Goal: Transaction & Acquisition: Purchase product/service

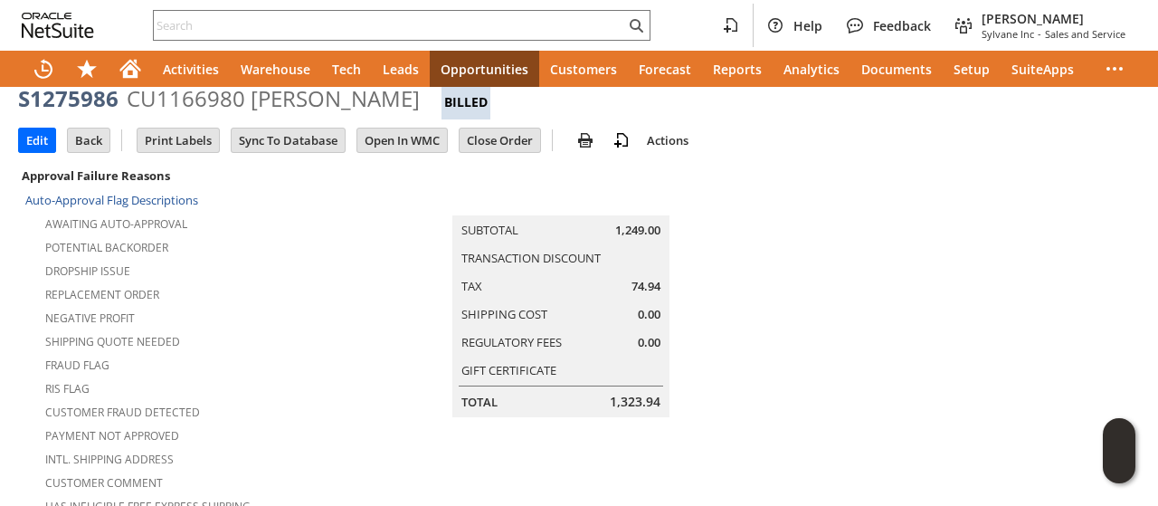
scroll to position [90, 0]
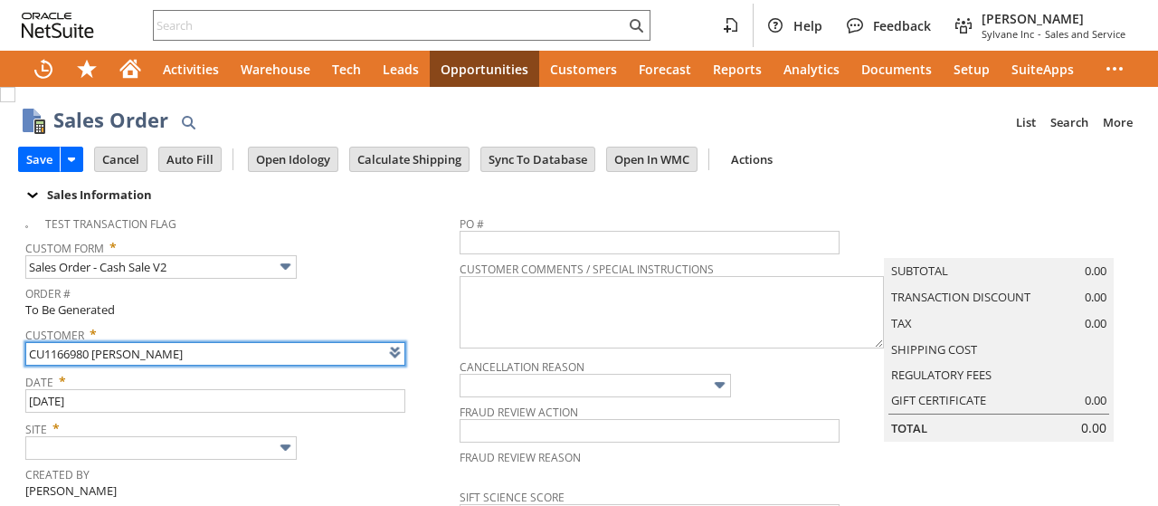
type input "Intelligent Recommendations ⁰"
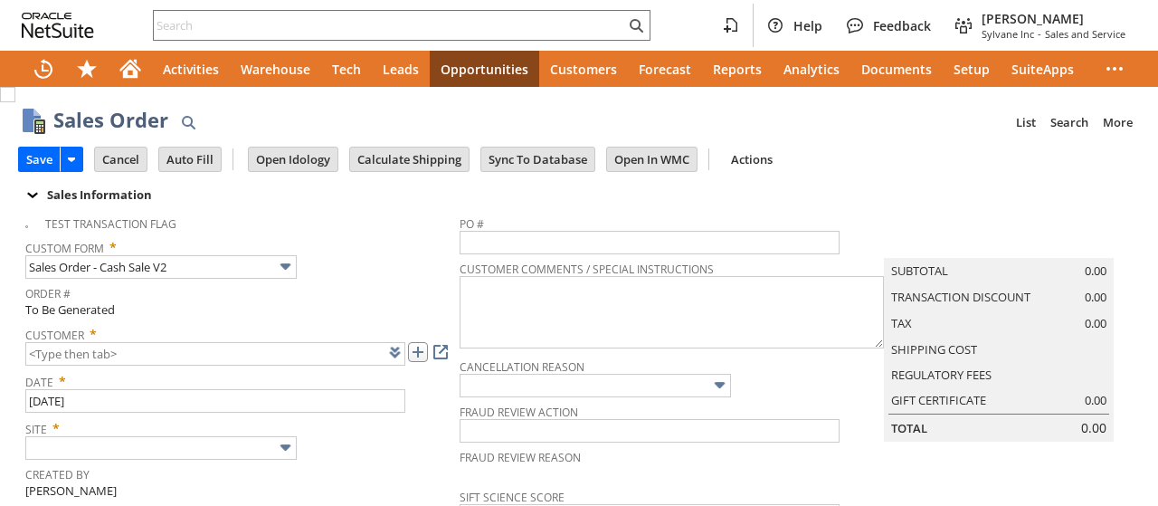
click at [422, 356] on link at bounding box center [418, 352] width 20 height 20
type input "CU1236097 [PERSON_NAME]"
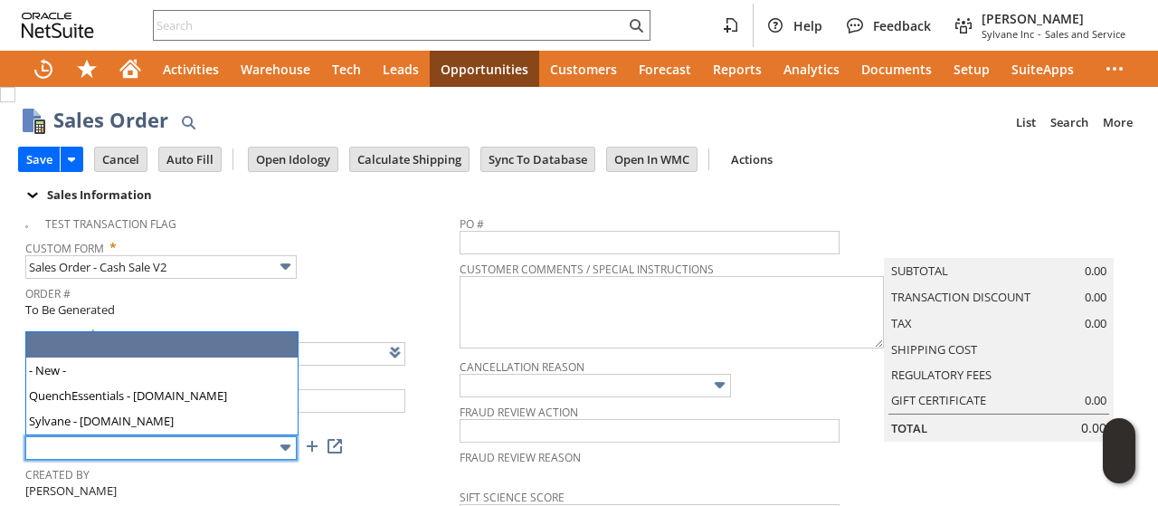
click at [197, 448] on input "text" at bounding box center [160, 448] width 271 height 24
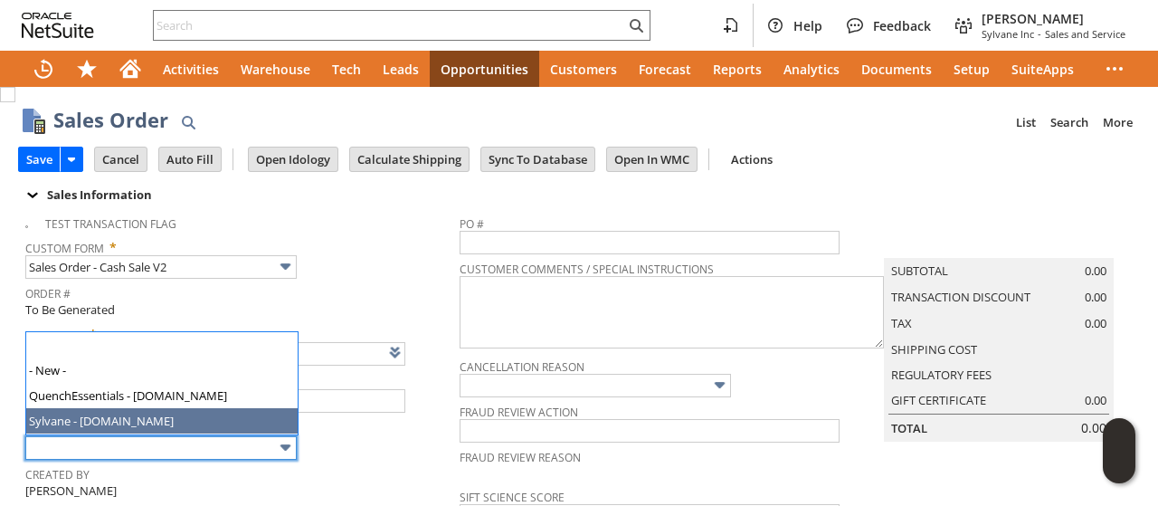
type input "Sylvane - [DOMAIN_NAME]"
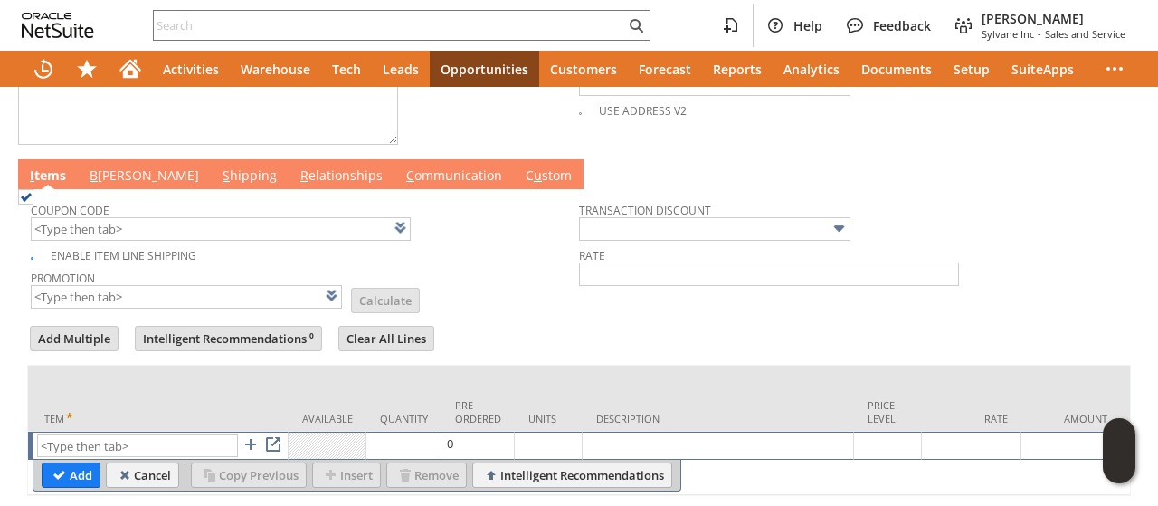
scroll to position [905, 0]
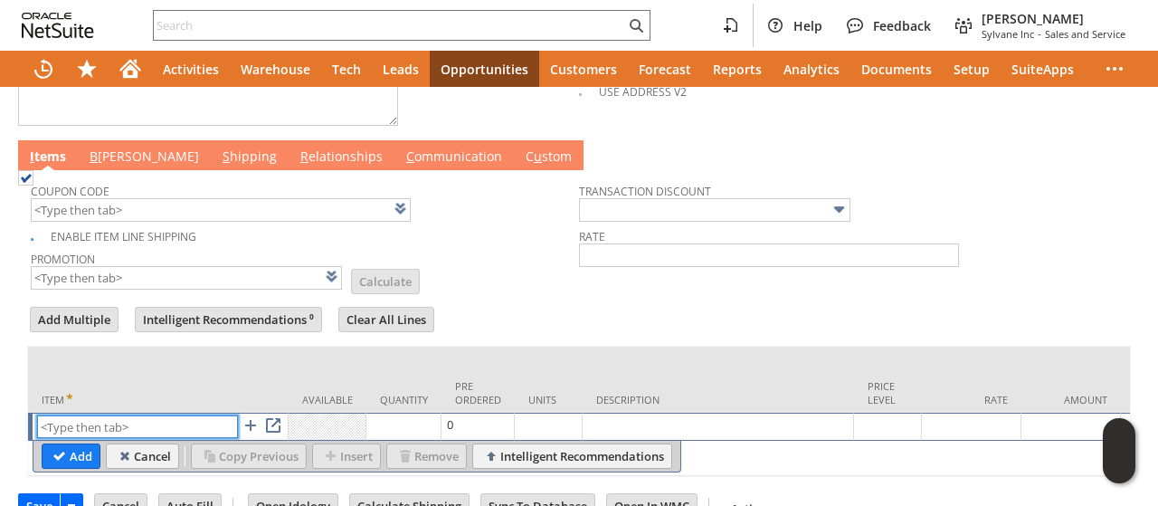
paste input "fr10012"
type input "fr10012"
click at [67, 444] on input "Add" at bounding box center [71, 456] width 57 height 24
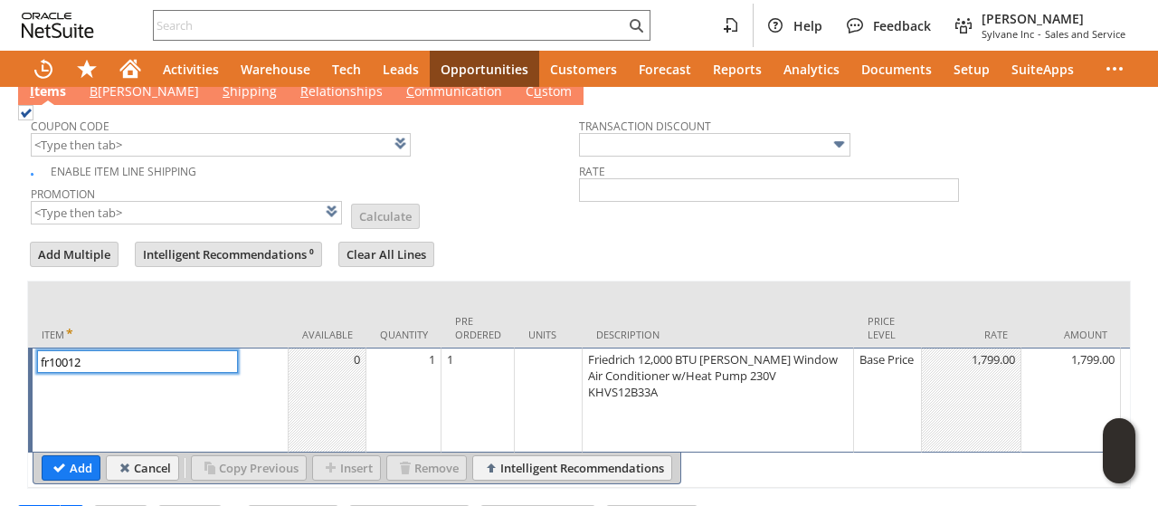
scroll to position [995, 0]
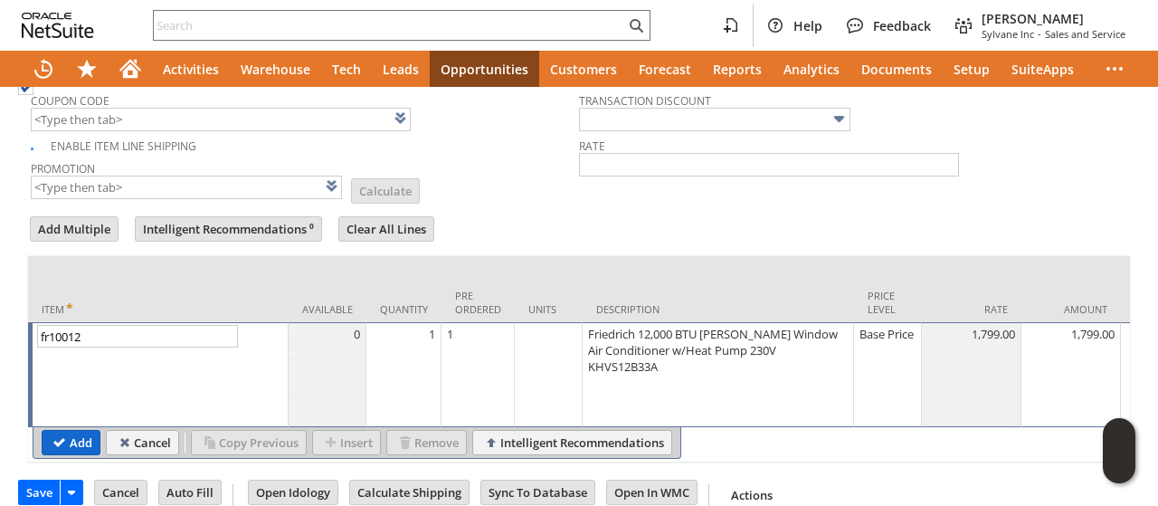
click at [65, 431] on input "Add" at bounding box center [71, 443] width 57 height 24
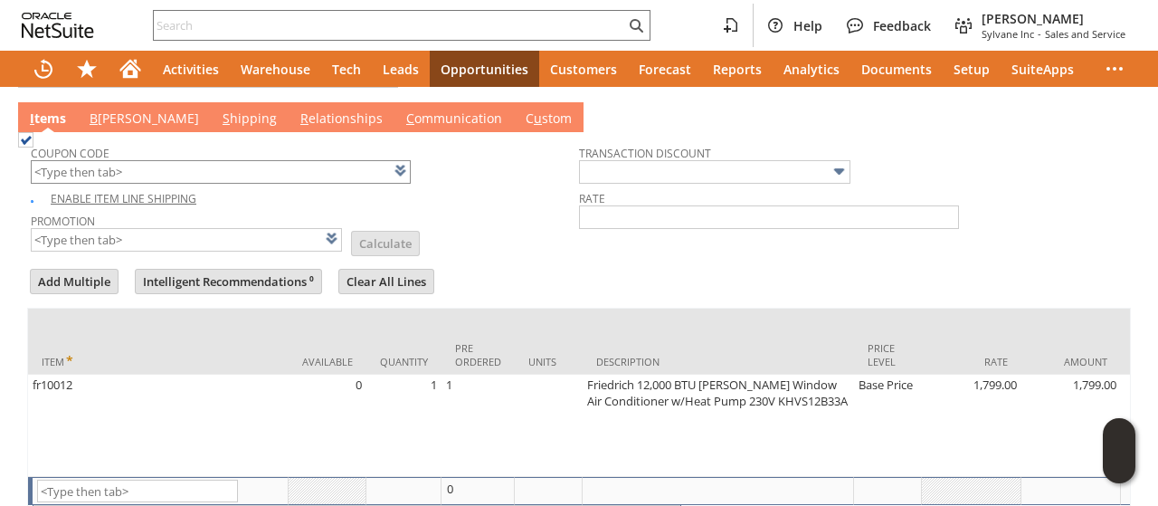
scroll to position [905, 0]
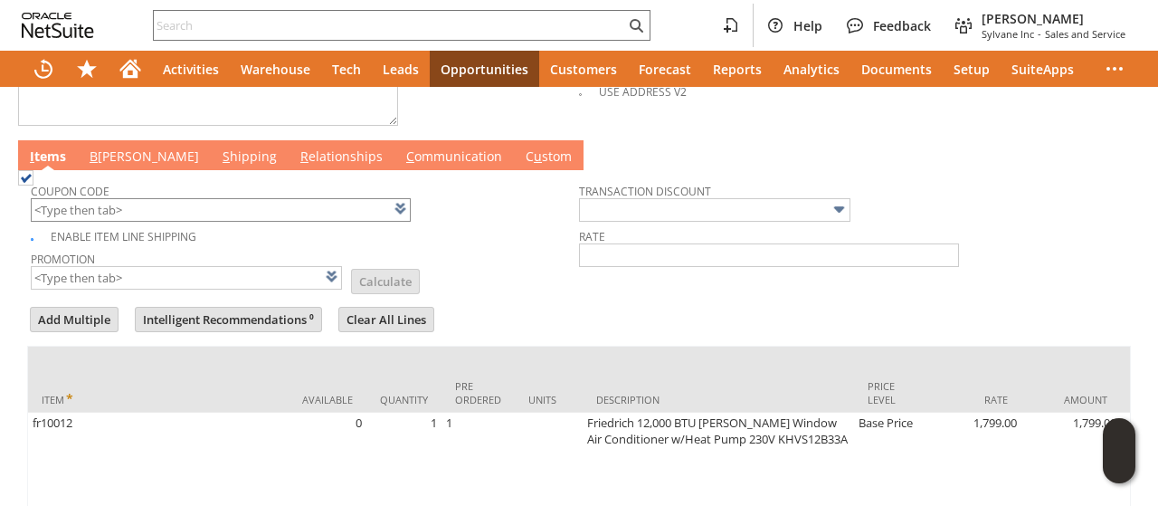
drag, startPoint x: 154, startPoint y: 211, endPoint x: 159, endPoint y: 202, distance: 10.6
click at [159, 203] on tbody "Coupon Code Enable Item Line Shipping Promotion List Calculate" at bounding box center [305, 233] width 548 height 118
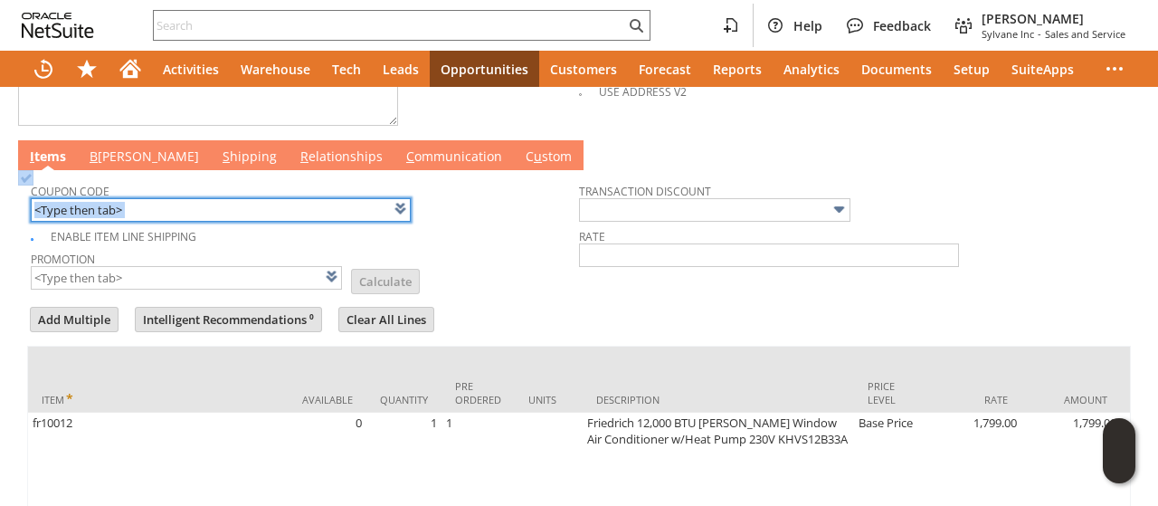
click at [159, 202] on input "text" at bounding box center [221, 210] width 380 height 24
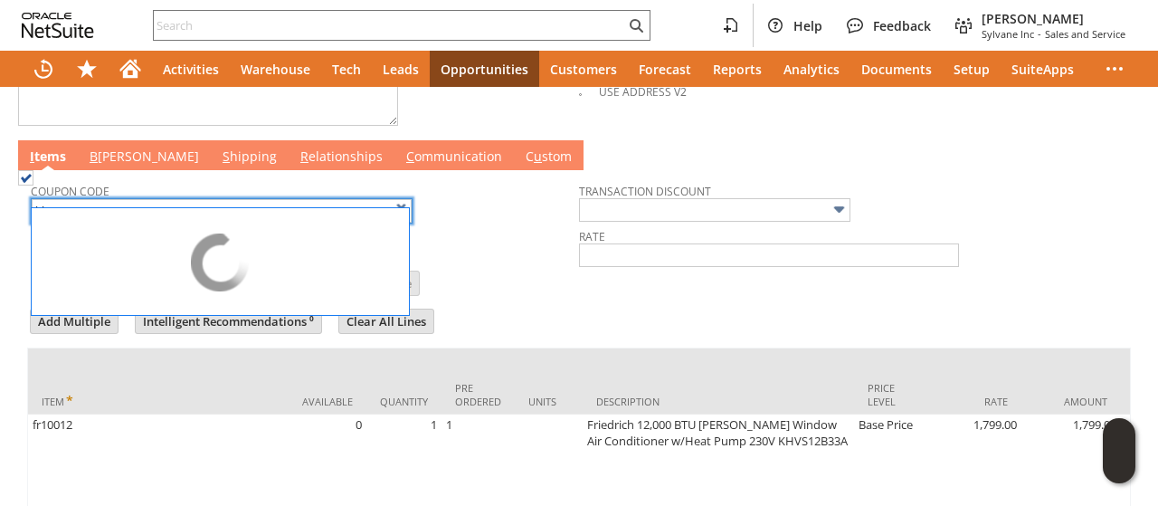
click at [452, 252] on td "Promotion List Calculate" at bounding box center [305, 270] width 548 height 45
type input "KL284"
type input "Promo Code"
type input "-6.0%"
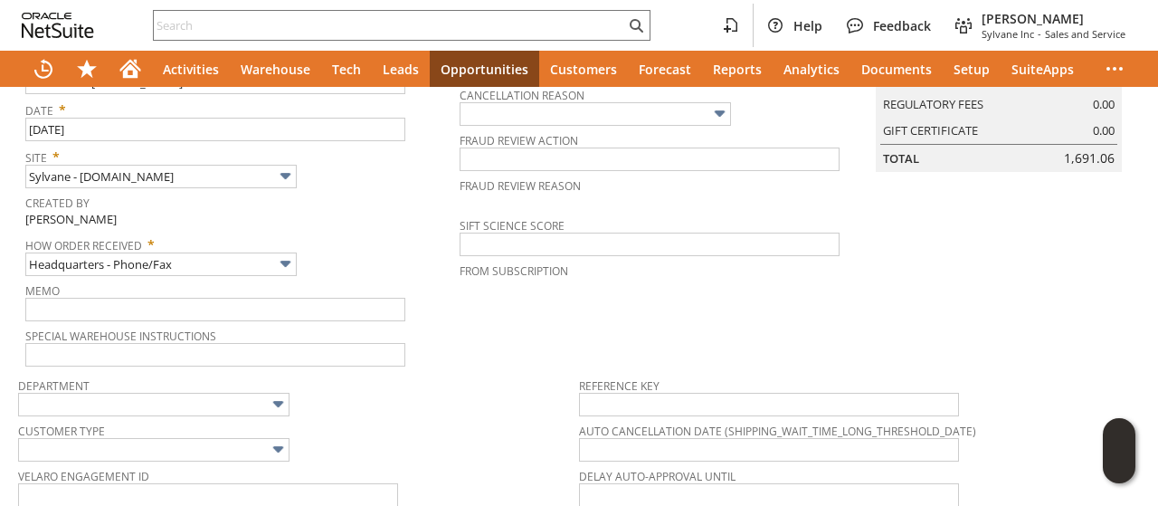
scroll to position [0, 0]
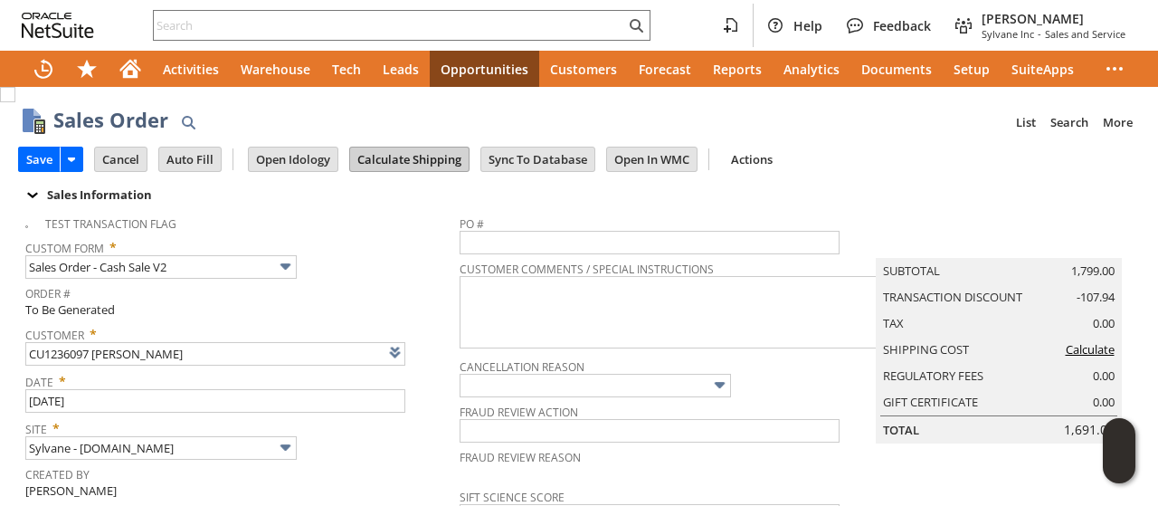
click at [420, 147] on input "Calculate Shipping" at bounding box center [409, 159] width 119 height 24
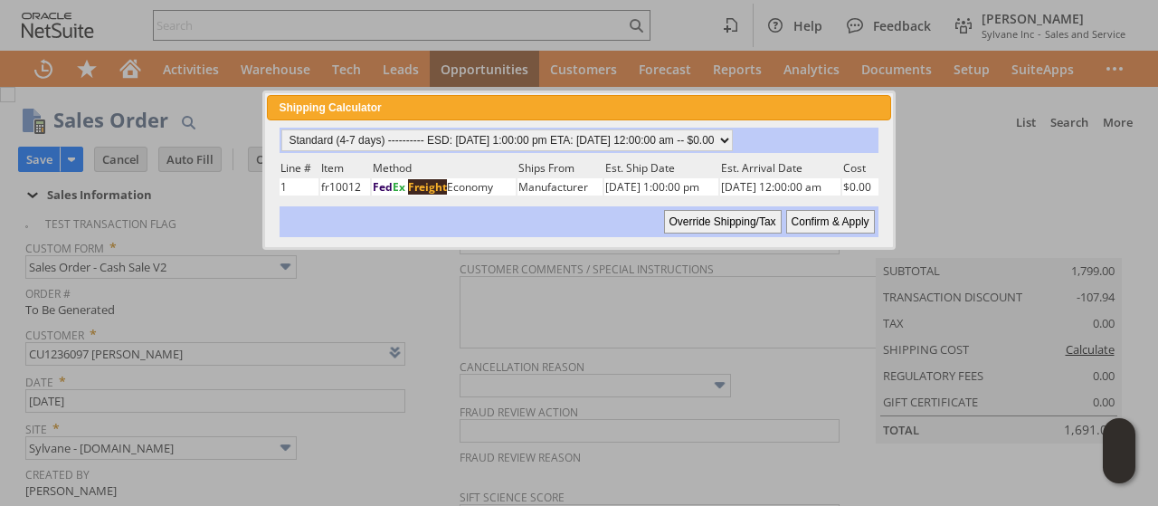
click at [821, 219] on input "Confirm & Apply" at bounding box center [830, 222] width 89 height 24
type input "Add"
type input "Copy Previous"
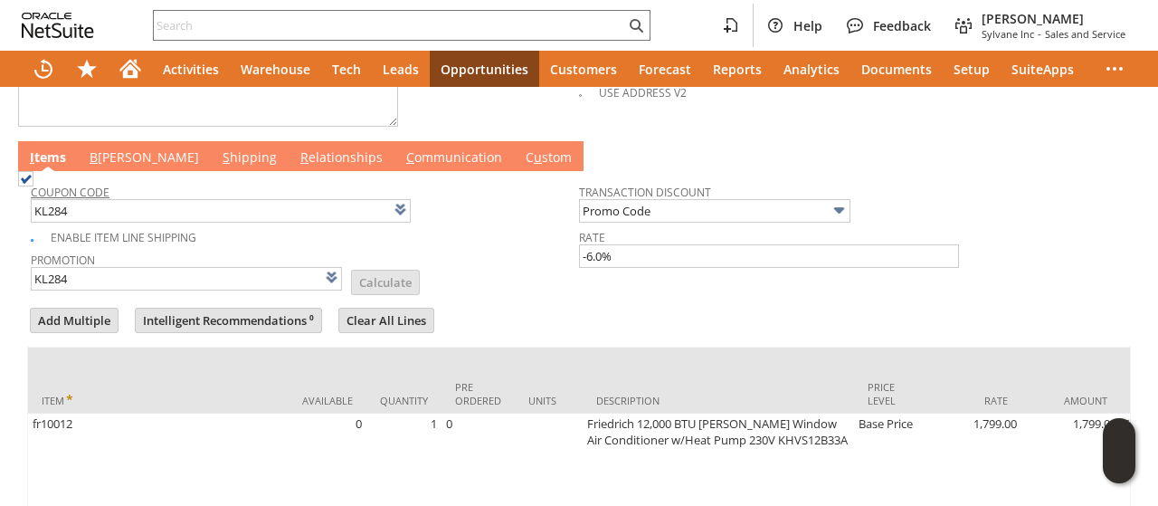
scroll to position [905, 0]
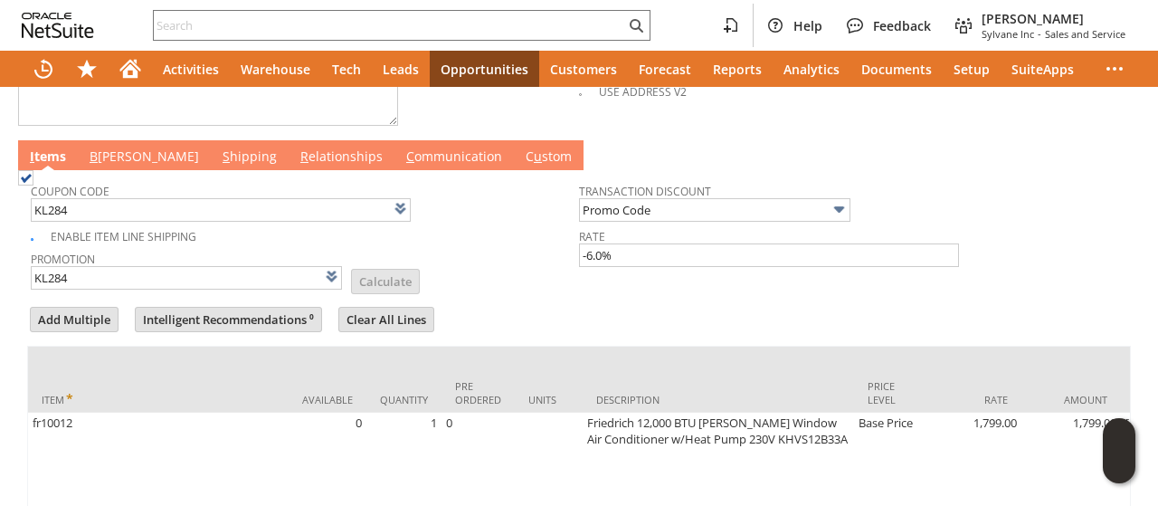
click at [110, 140] on td "B illing" at bounding box center [144, 155] width 133 height 30
click at [123, 150] on link "B illing" at bounding box center [144, 157] width 119 height 20
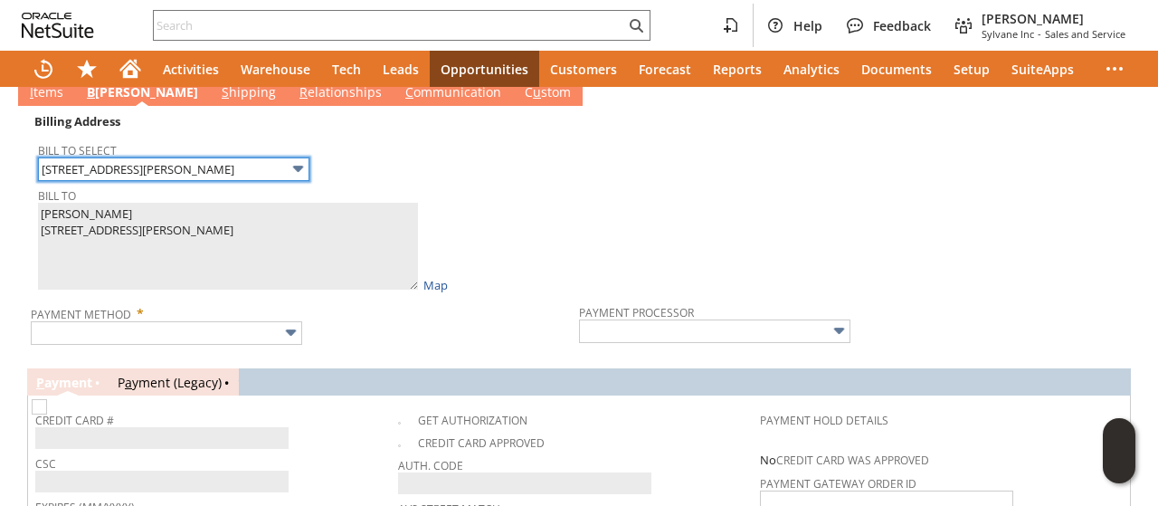
scroll to position [995, 0]
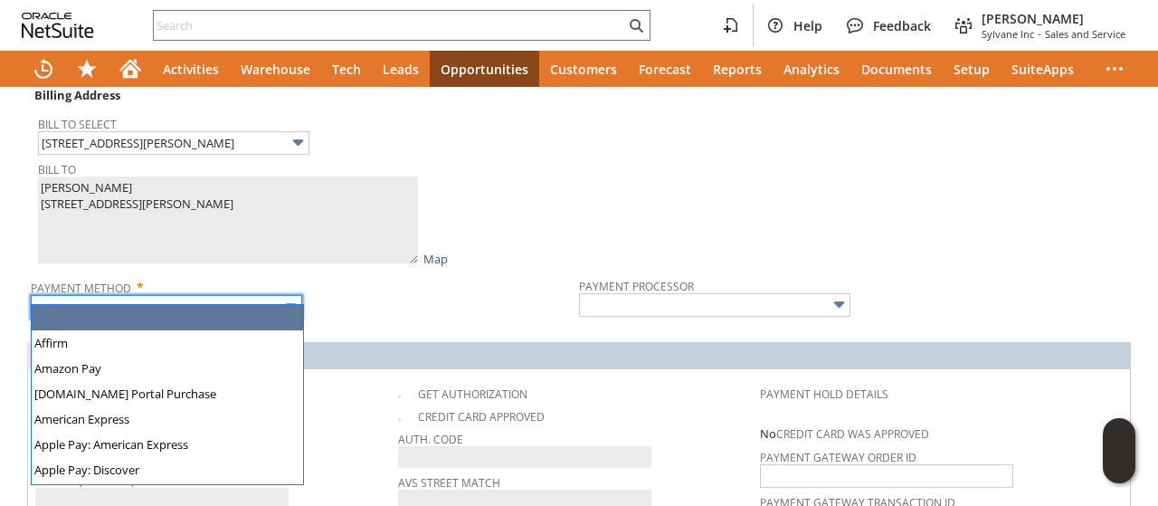
drag, startPoint x: 190, startPoint y: 286, endPoint x: 172, endPoint y: 366, distance: 81.7
click at [190, 295] on input "text" at bounding box center [166, 307] width 271 height 24
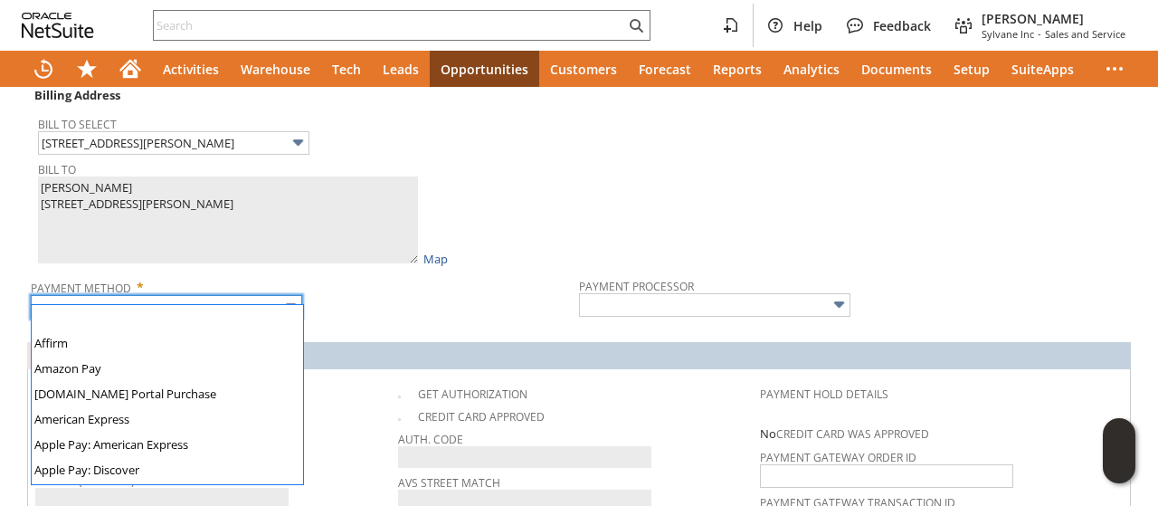
scroll to position [505, 0]
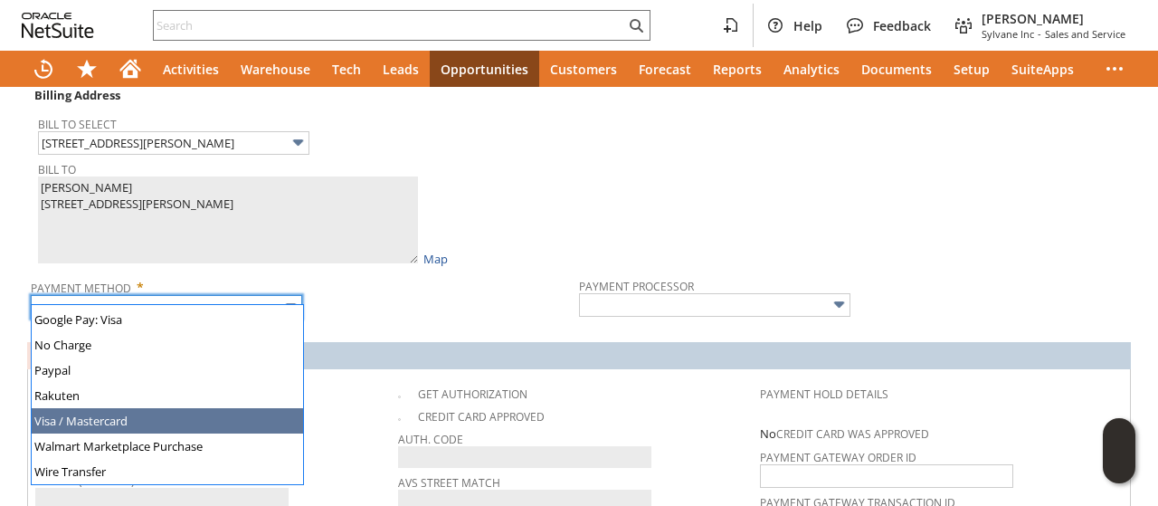
type input "Visa / Mastercard"
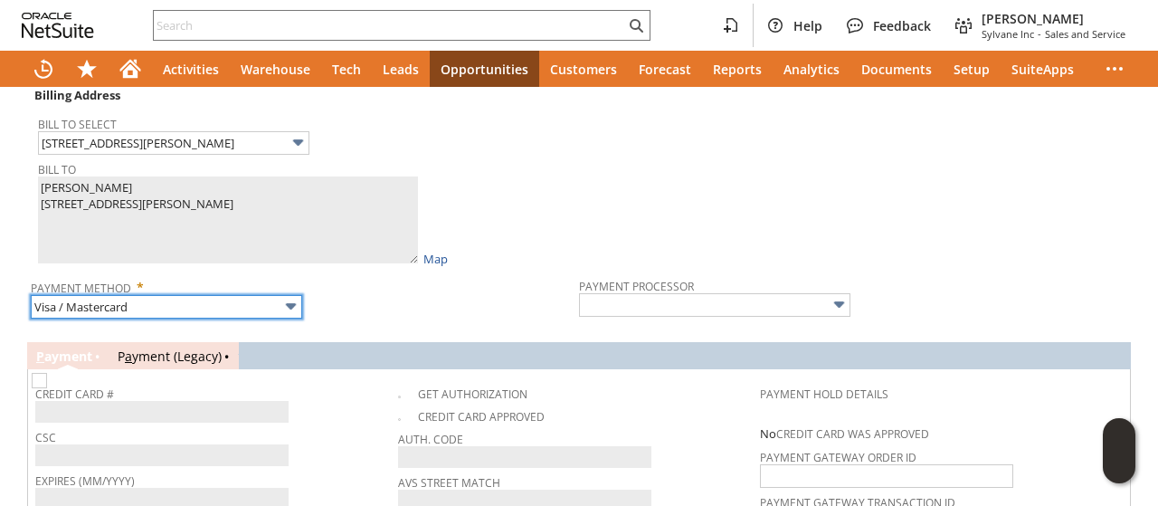
type input "Braintree"
checkbox input "true"
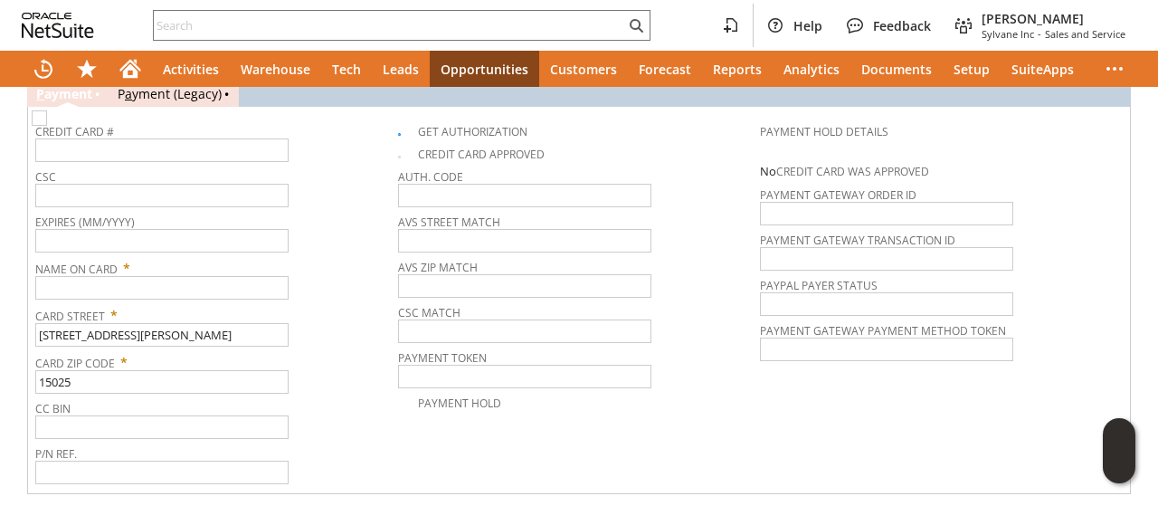
scroll to position [1267, 0]
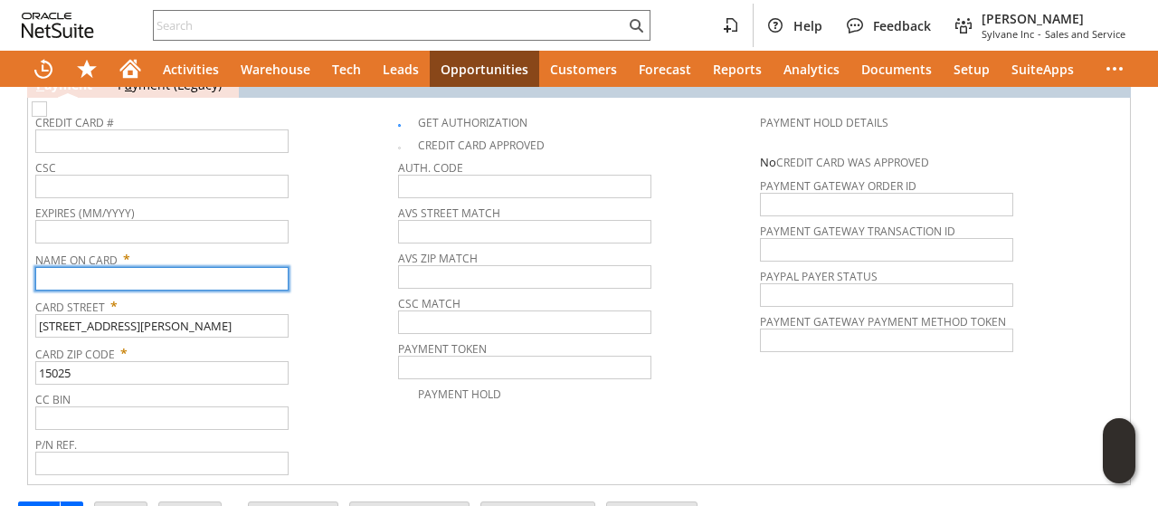
paste input "[PERSON_NAME]"
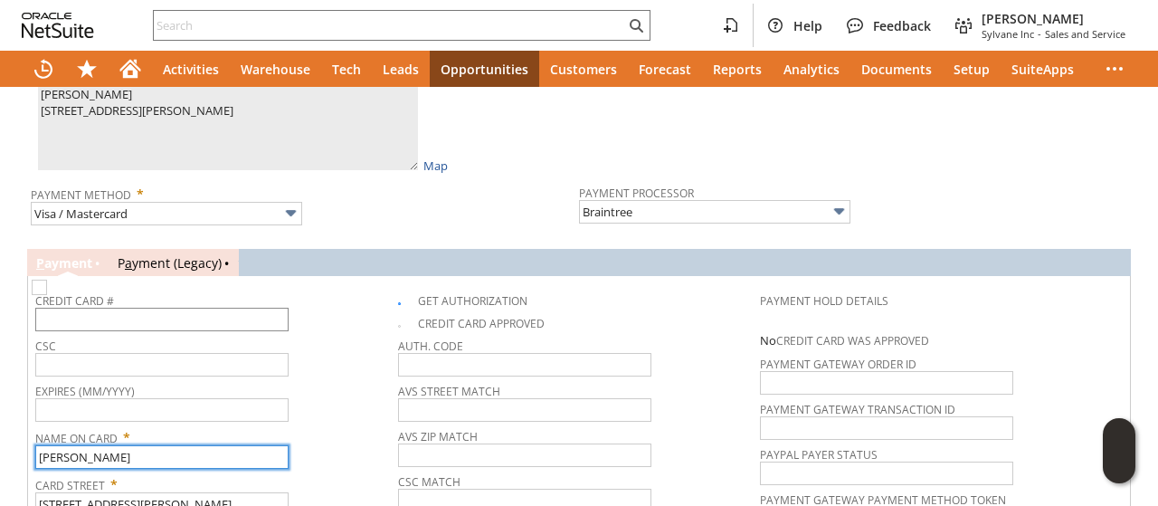
scroll to position [1086, 0]
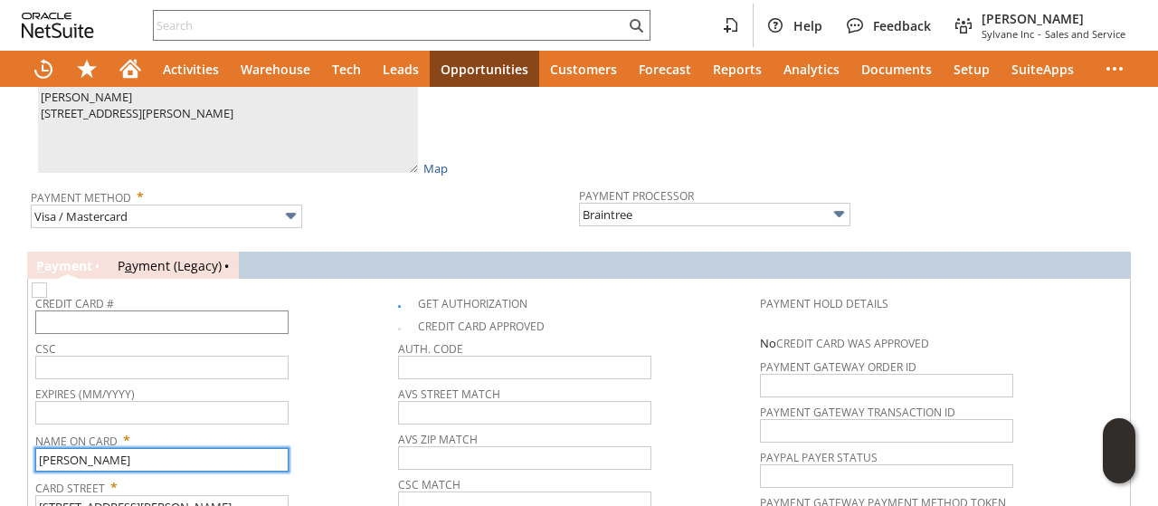
type input "[PERSON_NAME]"
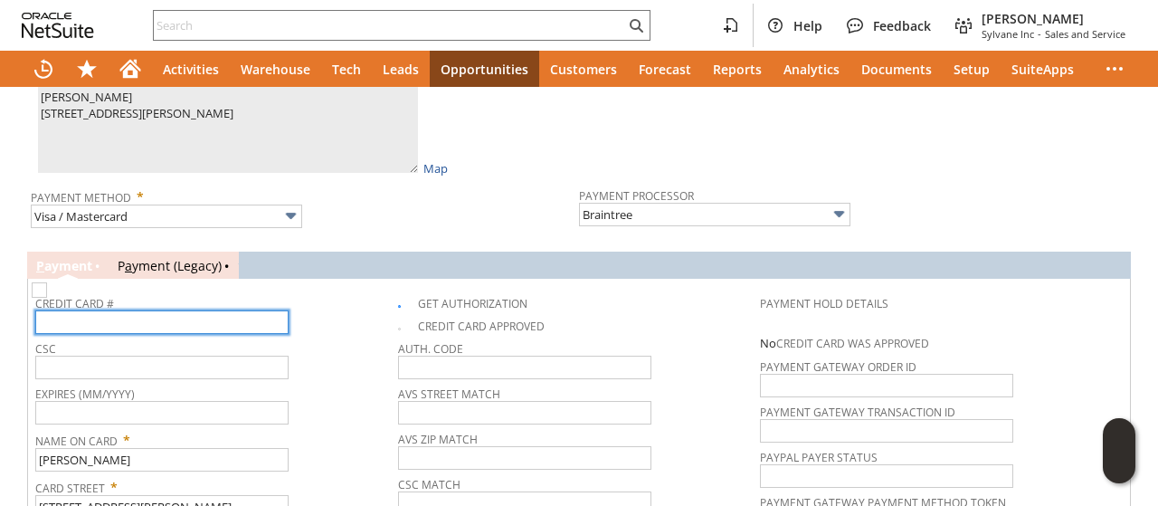
click at [136, 310] on input "text" at bounding box center [161, 322] width 253 height 24
type input "4266841848637490"
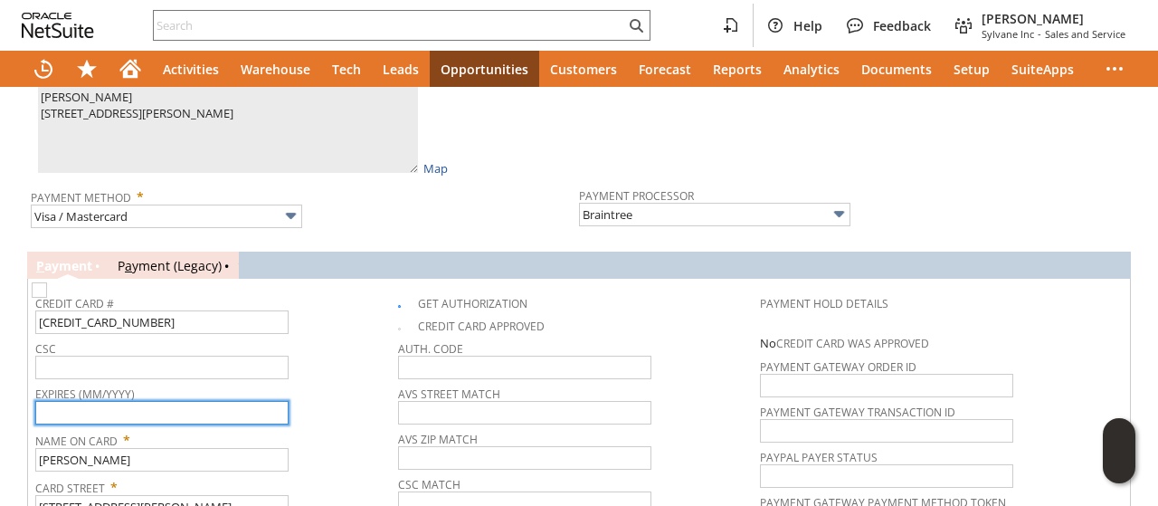
click at [159, 404] on input "text" at bounding box center [161, 413] width 253 height 24
type input "11/2029"
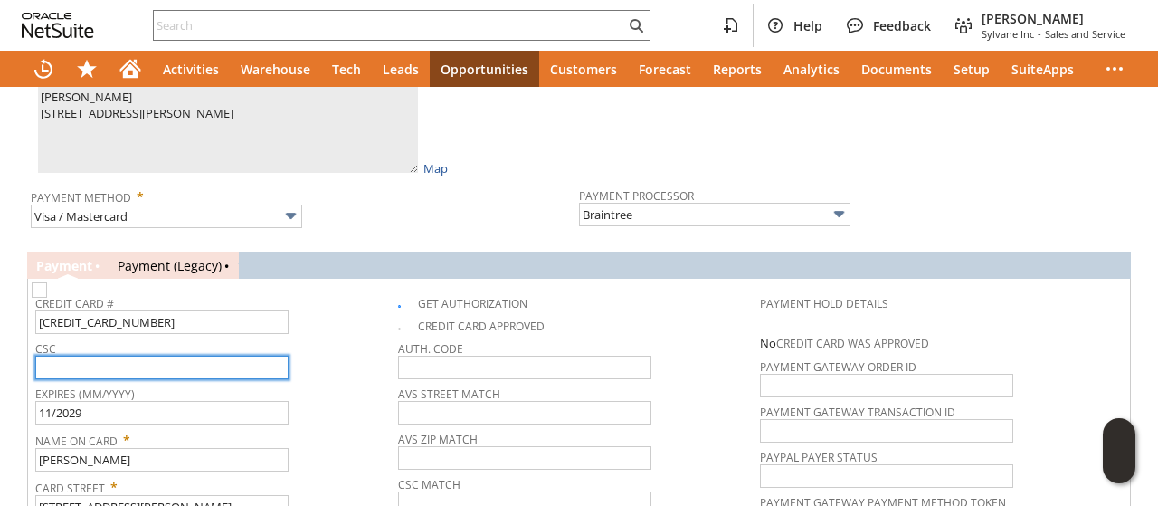
click at [176, 356] on input "text" at bounding box center [161, 368] width 253 height 24
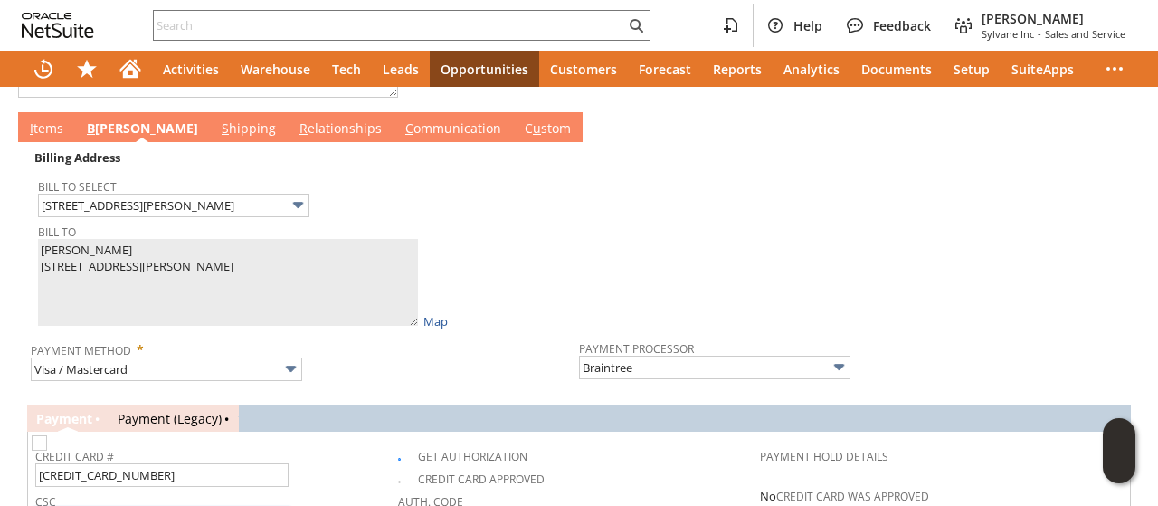
scroll to position [814, 0]
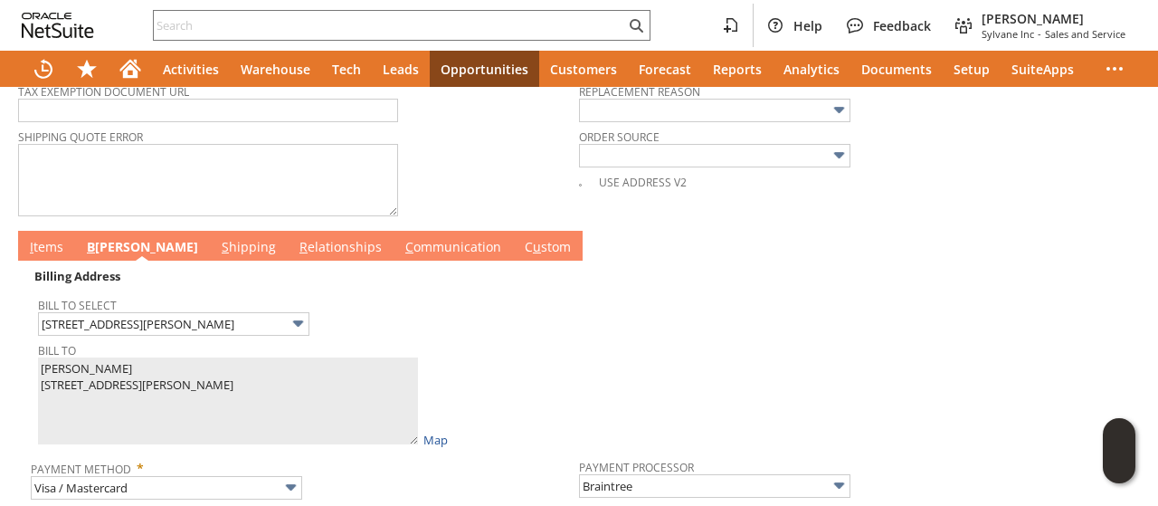
type input "288"
drag, startPoint x: 50, startPoint y: 228, endPoint x: 52, endPoint y: 251, distance: 22.8
click at [49, 238] on link "I tems" at bounding box center [46, 248] width 43 height 20
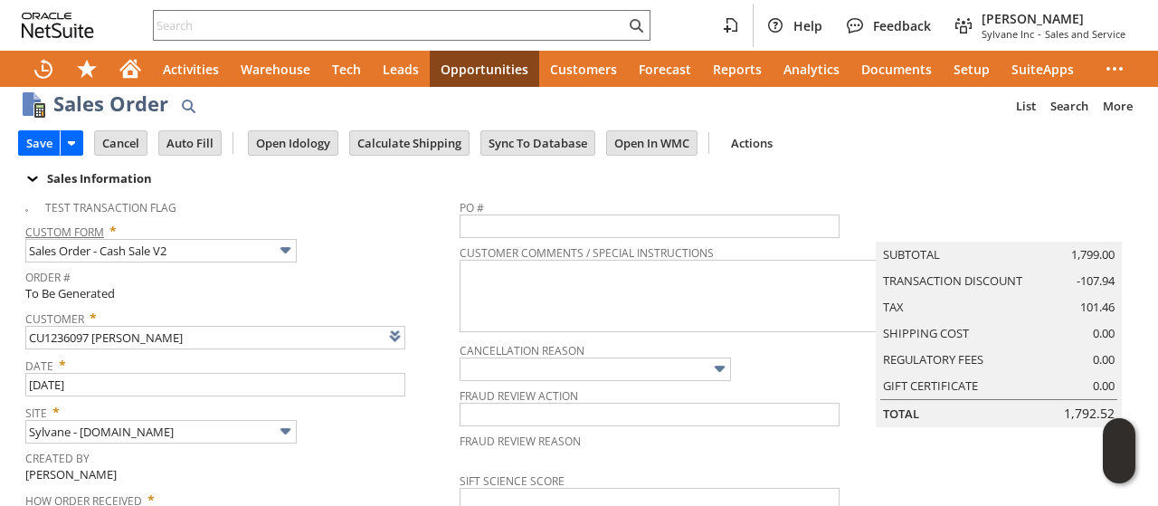
scroll to position [0, 0]
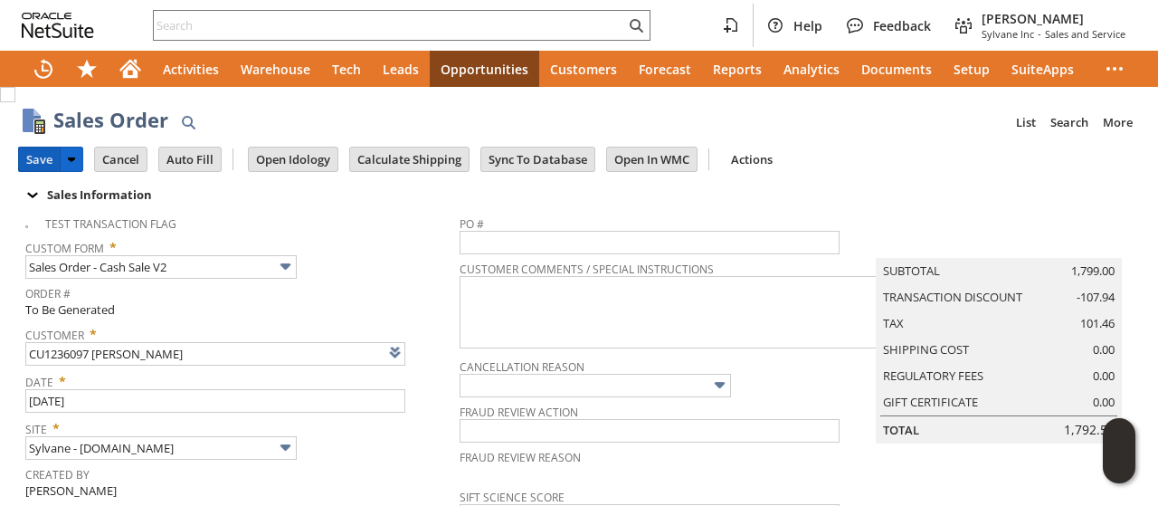
click at [35, 153] on input "Save" at bounding box center [39, 159] width 41 height 24
